Goal: Check status: Check status

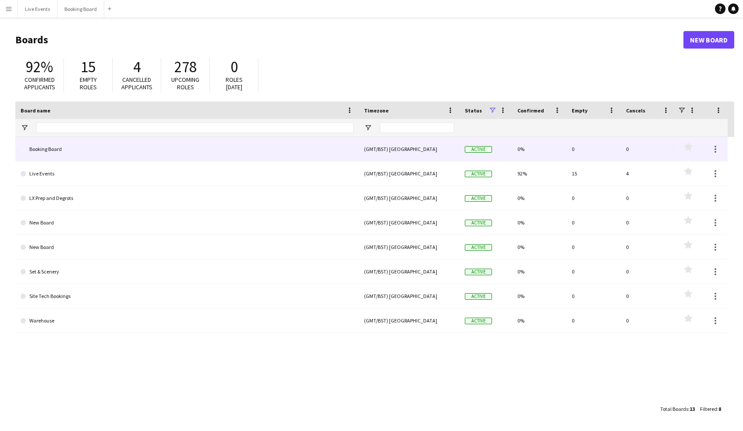
click at [201, 149] on link "Booking Board" at bounding box center [187, 149] width 333 height 25
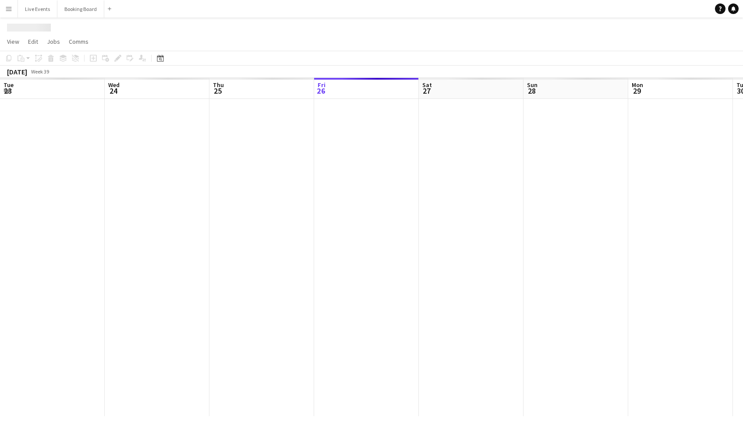
scroll to position [0, 209]
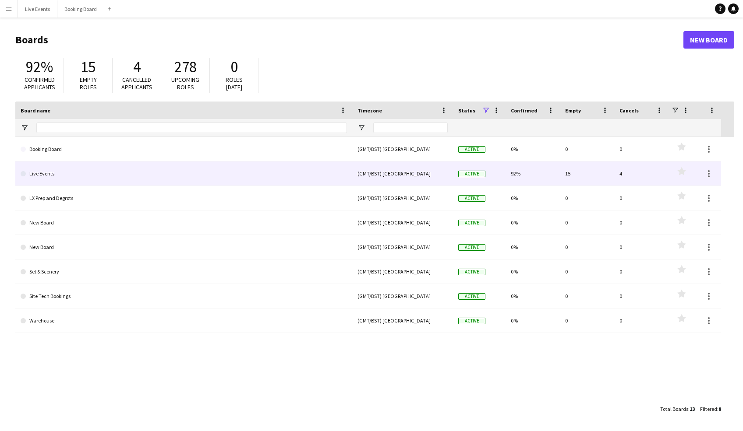
click at [325, 170] on link "Live Events" at bounding box center [184, 174] width 326 height 25
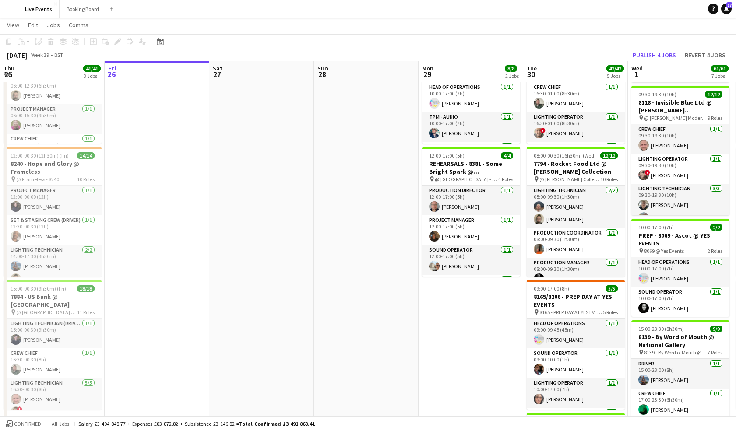
scroll to position [44, 0]
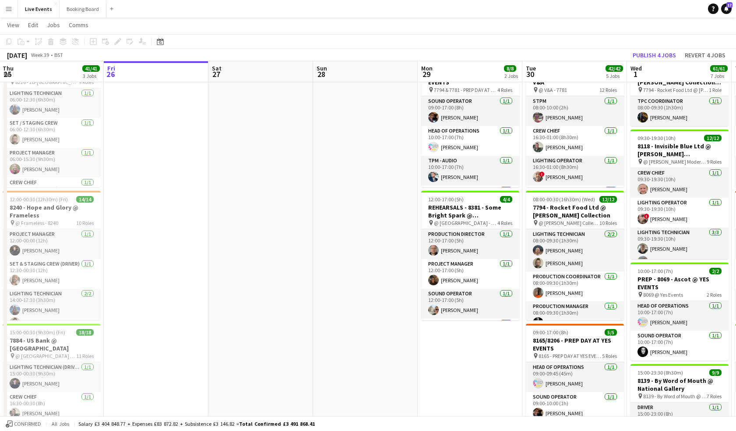
drag, startPoint x: 350, startPoint y: 192, endPoint x: 362, endPoint y: 195, distance: 12.6
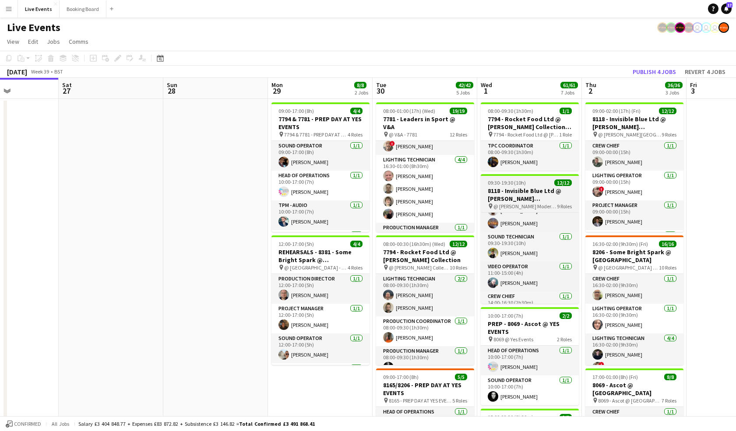
scroll to position [215, 0]
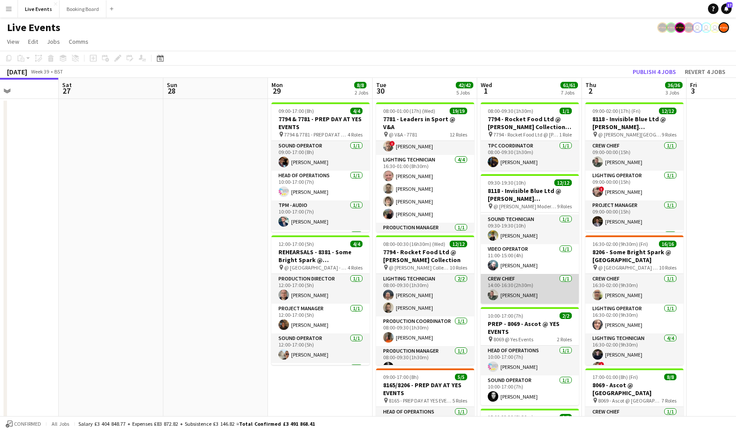
click at [546, 297] on app-card-role "Crew Chief [DATE] 14:00-16:30 (2h30m) [PERSON_NAME]" at bounding box center [530, 289] width 98 height 30
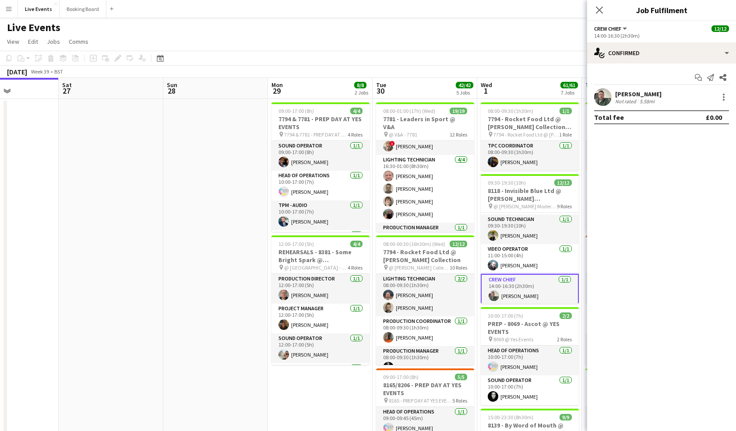
click at [624, 26] on button "Crew Chief" at bounding box center [611, 28] width 34 height 7
click at [725, 53] on div "single-neutral-actions-check-2 Confirmed" at bounding box center [661, 52] width 149 height 21
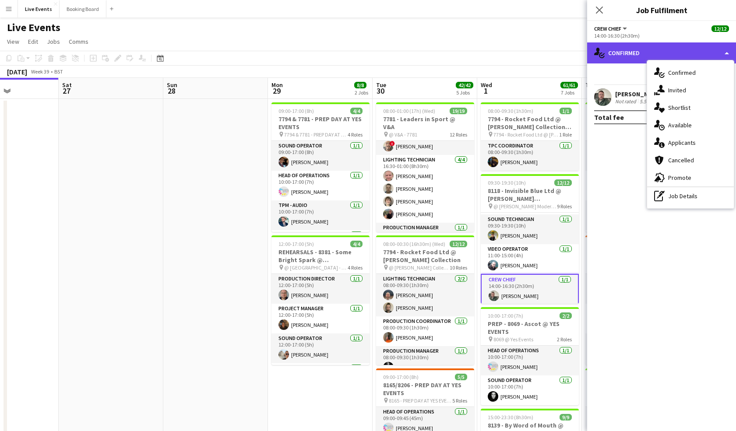
click at [725, 53] on div "single-neutral-actions-check-2 Confirmed" at bounding box center [661, 52] width 149 height 21
click at [625, 30] on button "Crew Chief" at bounding box center [611, 28] width 34 height 7
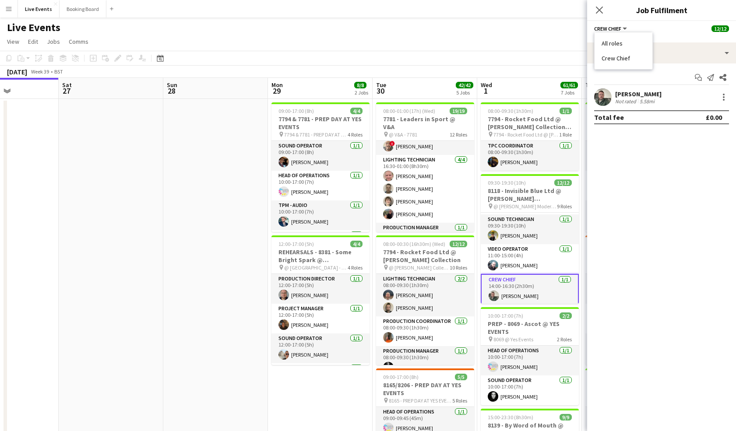
click at [678, 162] on mat-expansion-panel "check Confirmed Start chat Send notification Share [PERSON_NAME] Not rated 5.58…" at bounding box center [661, 248] width 149 height 368
click at [599, 7] on icon "Close pop-in" at bounding box center [599, 10] width 8 height 8
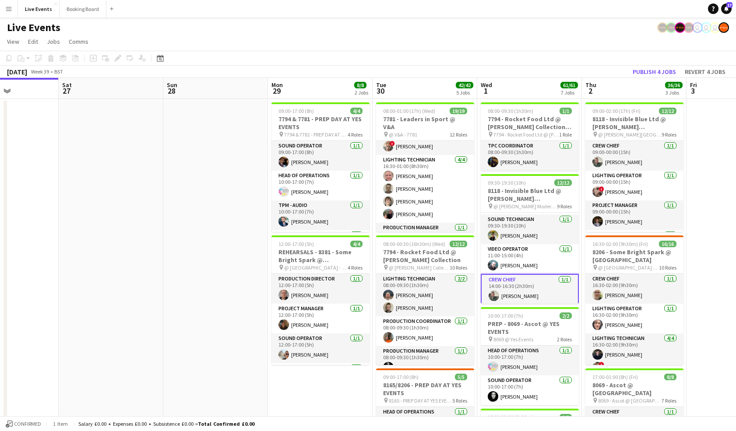
click at [510, 56] on app-toolbar "Copy Paste Paste Ctrl+V Paste with crew Ctrl+Shift+V Paste linked Job [GEOGRAPH…" at bounding box center [368, 58] width 736 height 15
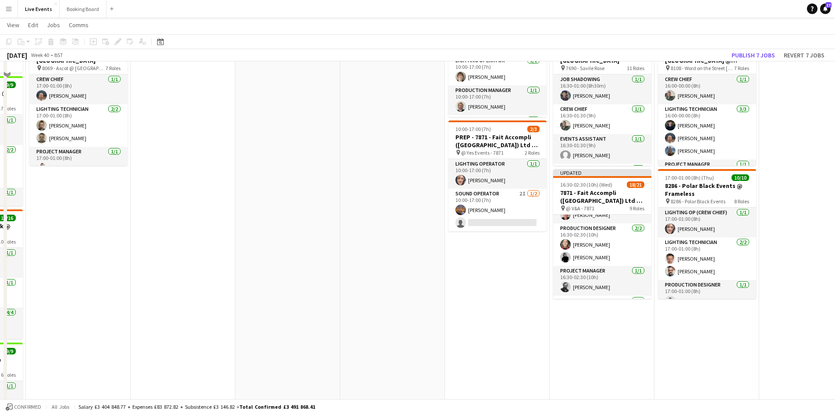
scroll to position [557, 0]
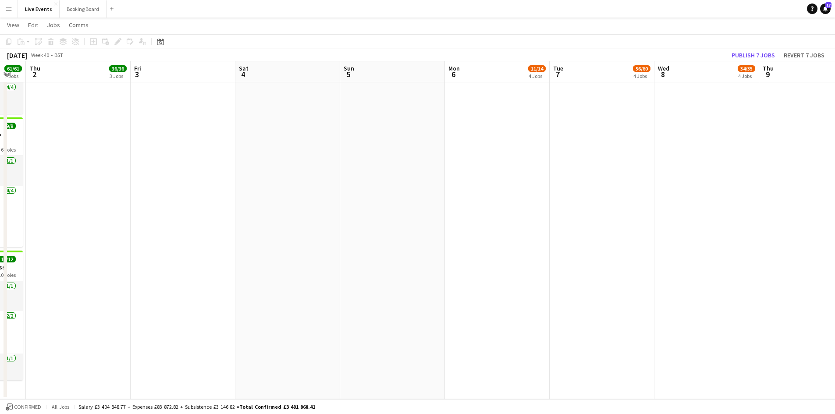
drag, startPoint x: 206, startPoint y: 217, endPoint x: 161, endPoint y: 218, distance: 44.7
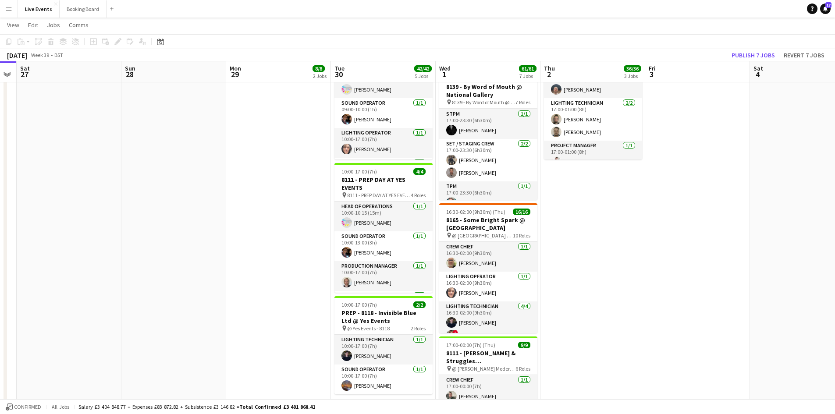
scroll to position [294, 0]
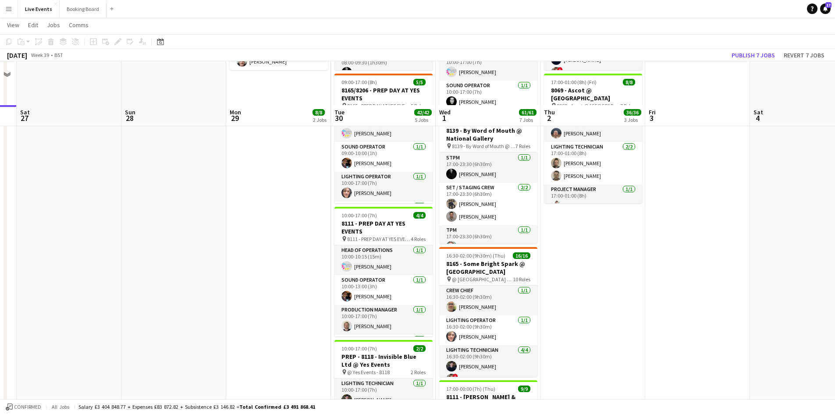
drag, startPoint x: 276, startPoint y: 225, endPoint x: 262, endPoint y: 225, distance: 13.1
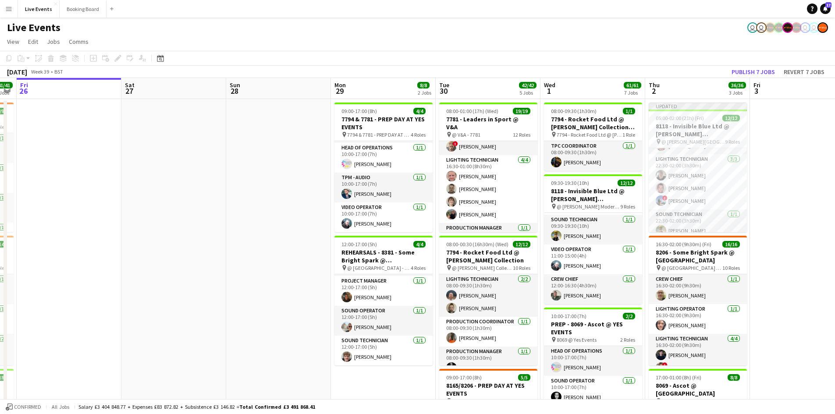
scroll to position [0, 195]
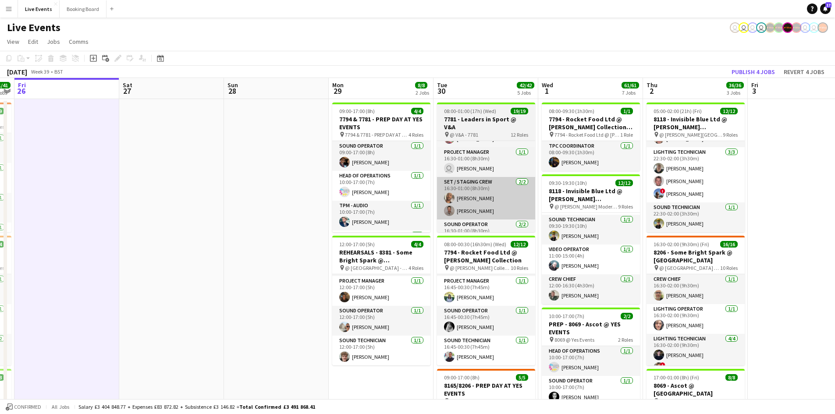
scroll to position [183, 0]
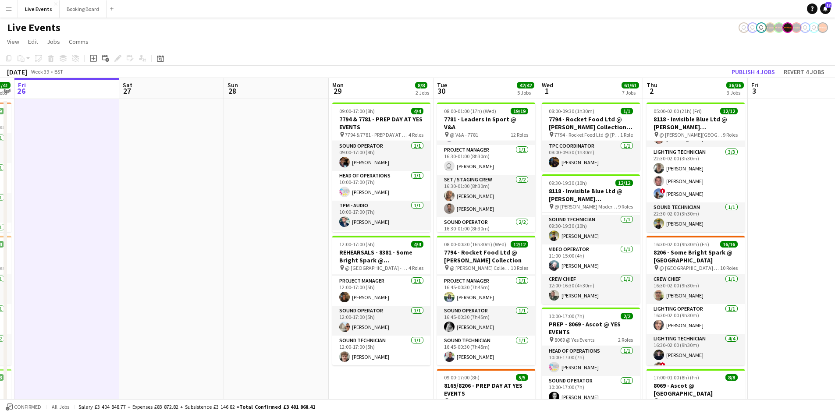
drag, startPoint x: 100, startPoint y: 140, endPoint x: 201, endPoint y: 94, distance: 111.2
